Goal: Check status: Check status

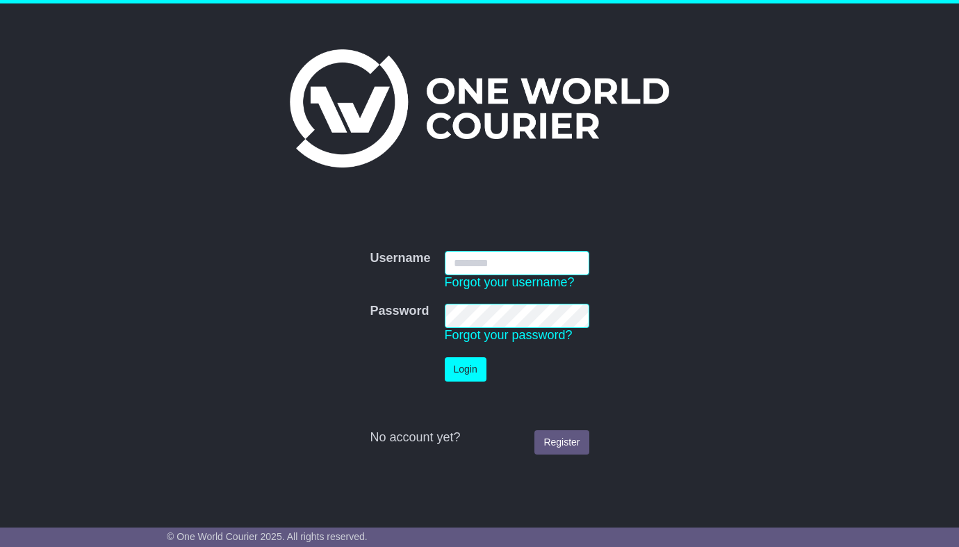
type input "**********"
click at [461, 370] on button "Login" at bounding box center [466, 369] width 42 height 24
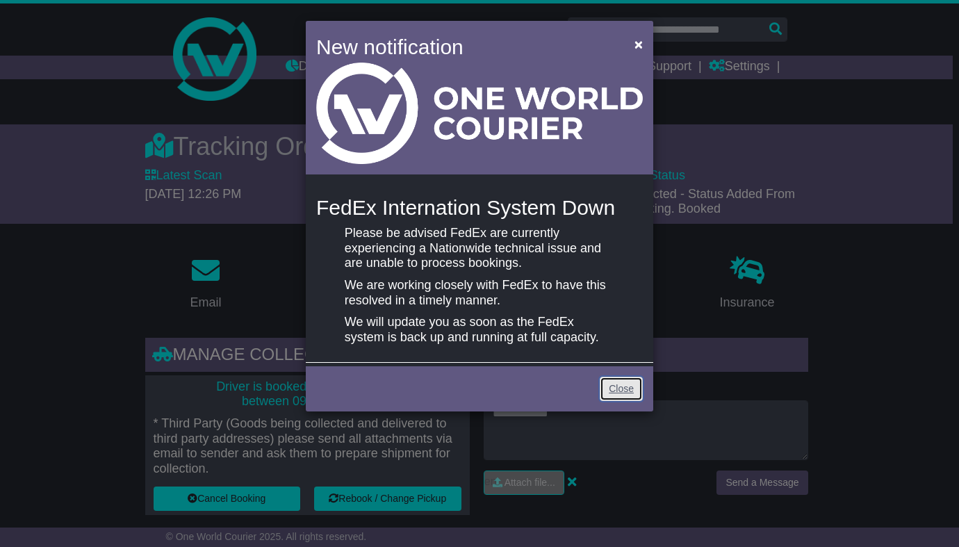
click at [619, 388] on link "Close" at bounding box center [621, 389] width 43 height 24
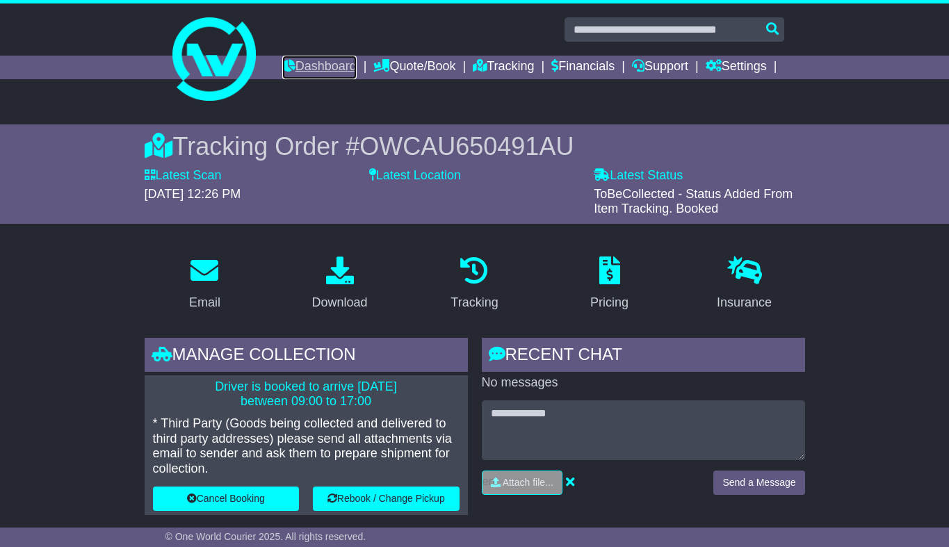
click at [327, 60] on link "Dashboard" at bounding box center [319, 68] width 74 height 24
